Goal: Obtain resource: Download file/media

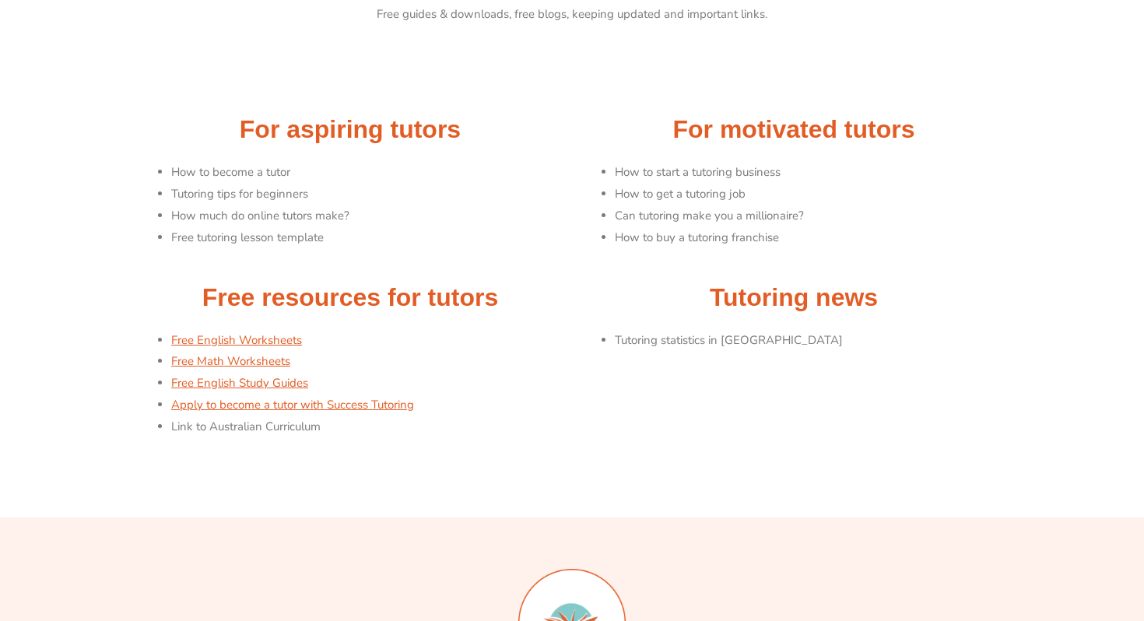
scroll to position [105, 0]
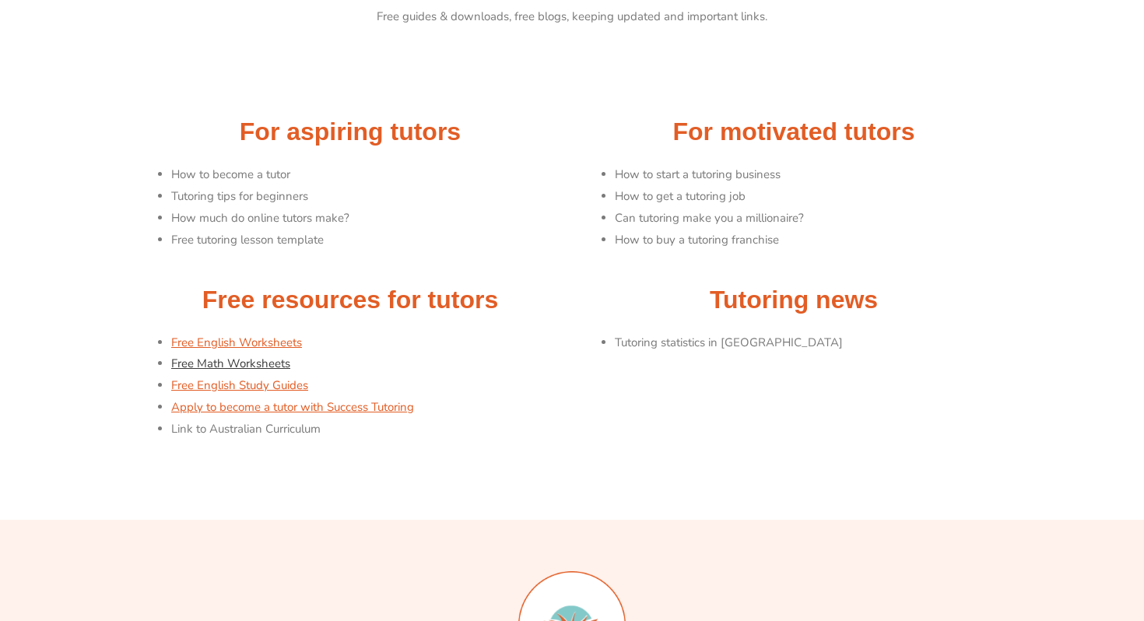
click at [258, 365] on link "Free Math Worksheets" at bounding box center [230, 364] width 119 height 16
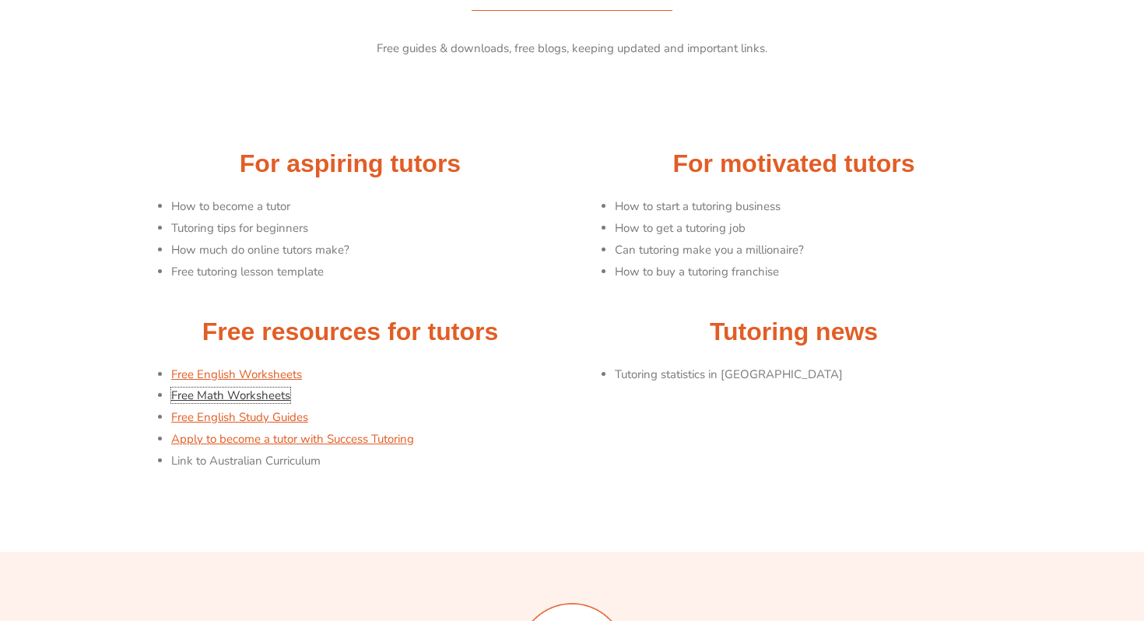
scroll to position [0, 0]
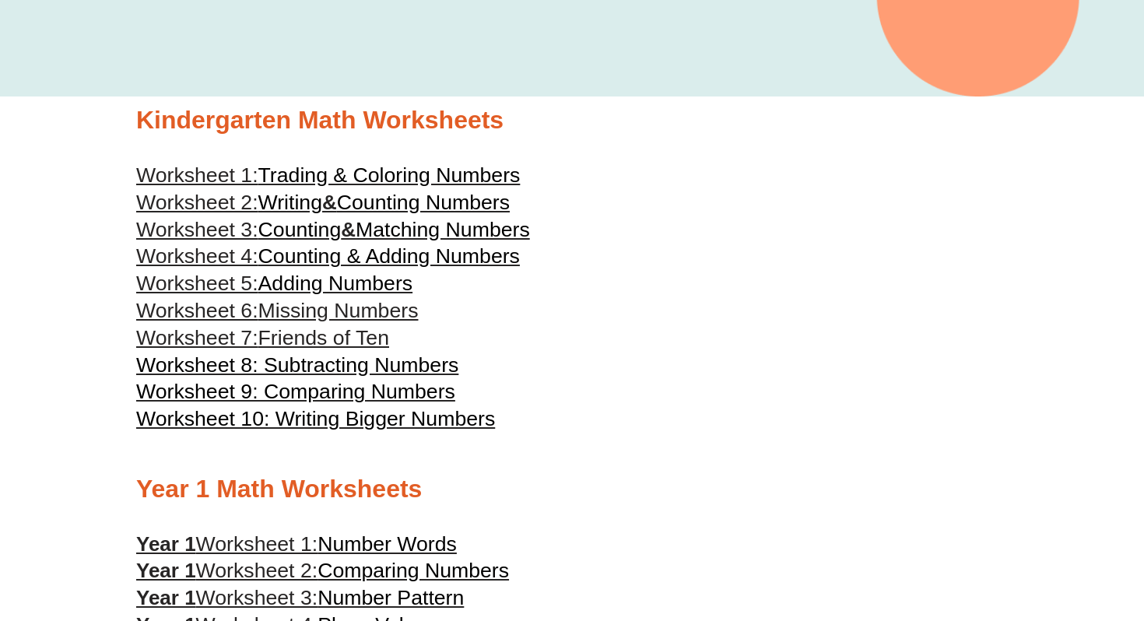
scroll to position [407, 0]
click at [700, 112] on h2 "Kindergarten Math Worksheets" at bounding box center [571, 121] width 871 height 33
click at [411, 377] on span "Worksheet 8: Subtracting Numbers" at bounding box center [297, 365] width 322 height 23
click at [352, 362] on span "Worksheet 8: Subtracting Numbers" at bounding box center [297, 365] width 322 height 23
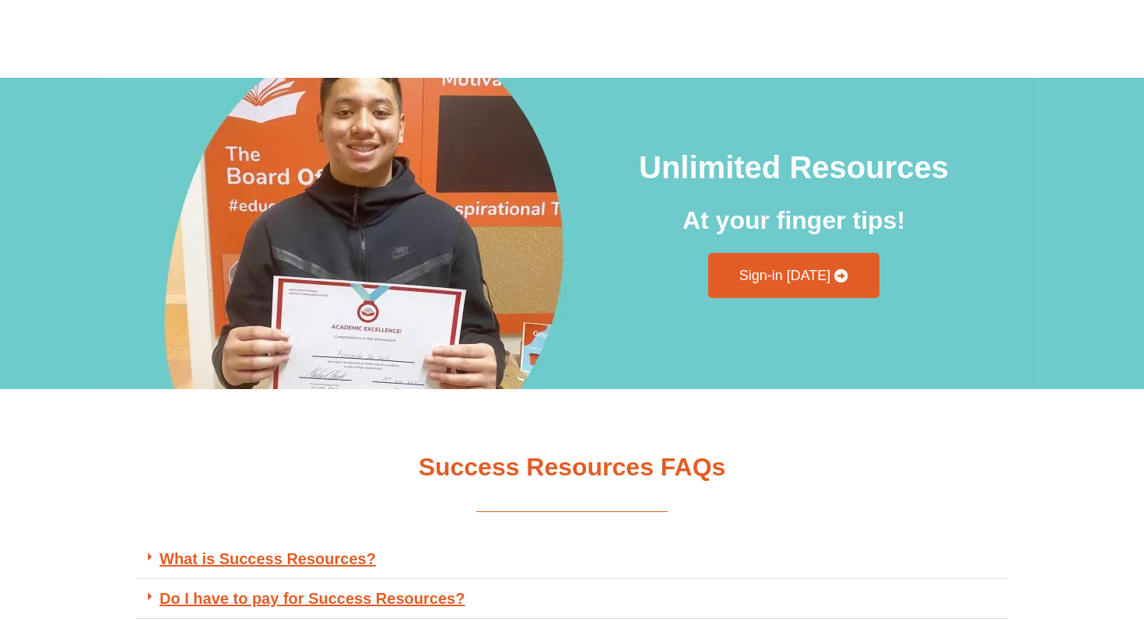
scroll to position [2098, 0]
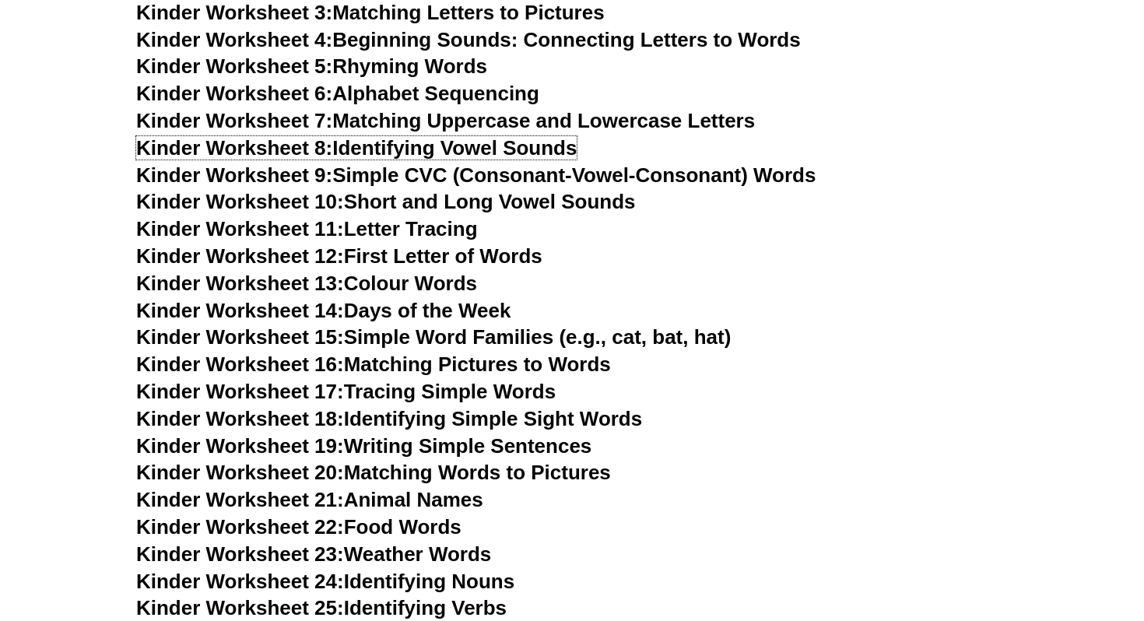
scroll to position [736, 0]
